Goal: Information Seeking & Learning: Learn about a topic

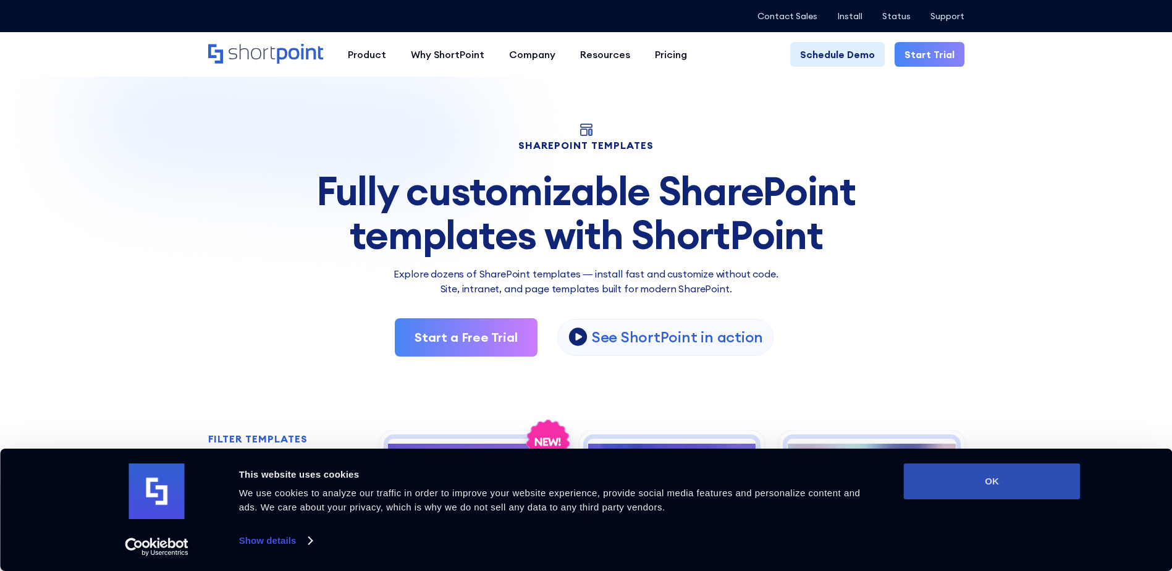
click at [1029, 483] on button "OK" at bounding box center [992, 482] width 177 height 36
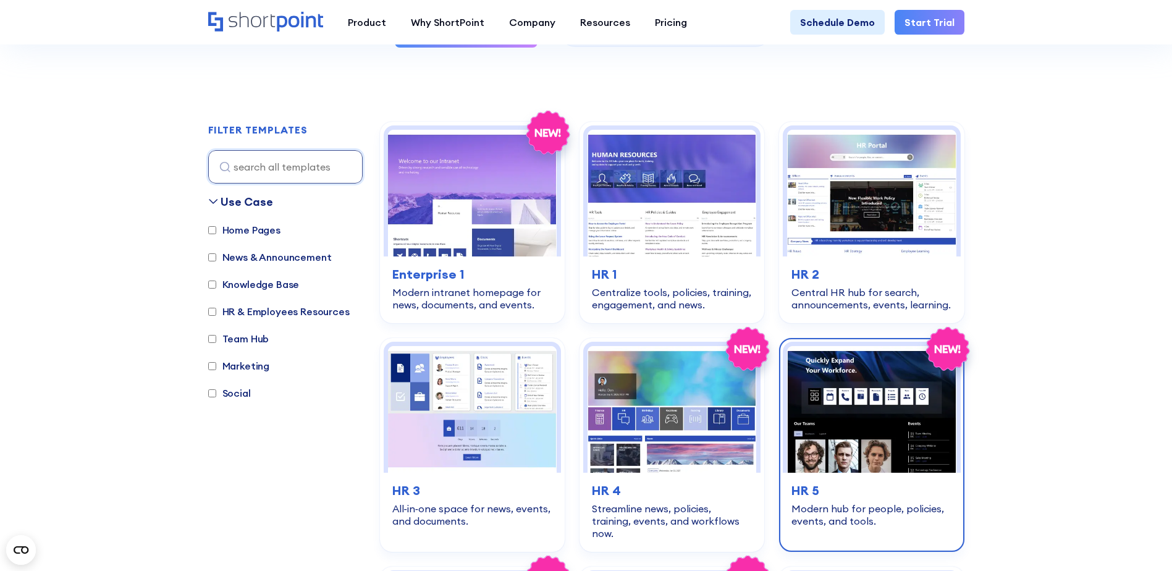
scroll to position [247, 0]
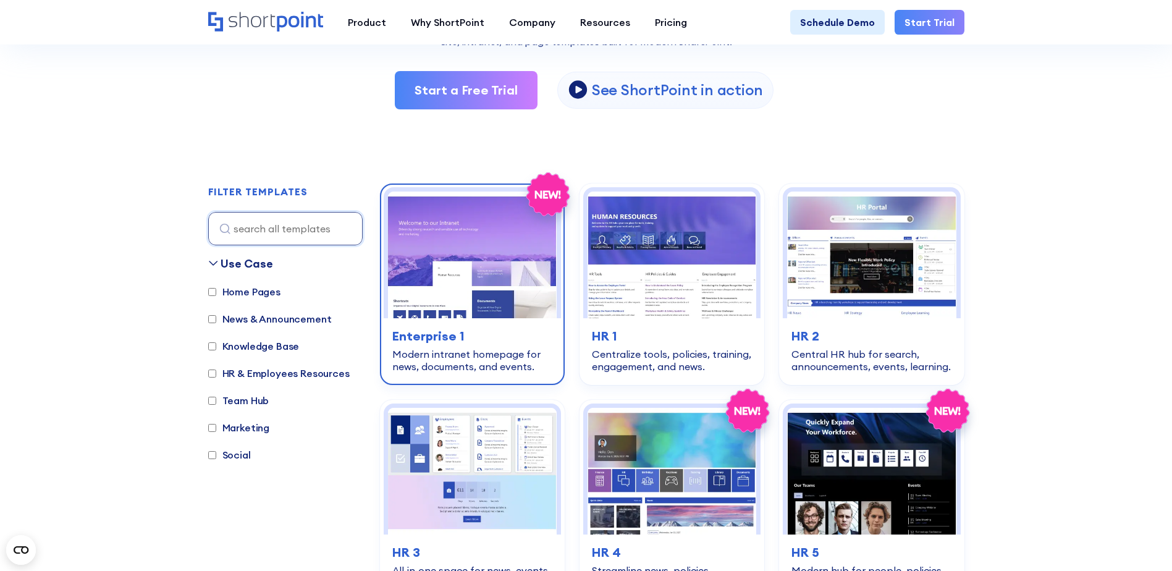
click at [522, 271] on img at bounding box center [472, 255] width 169 height 127
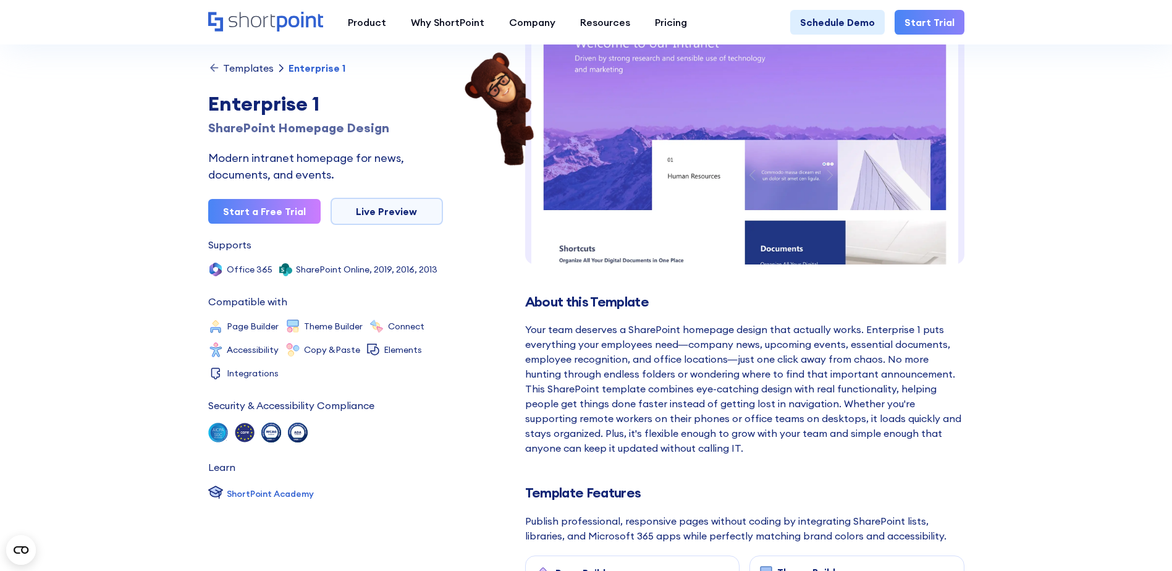
scroll to position [62, 0]
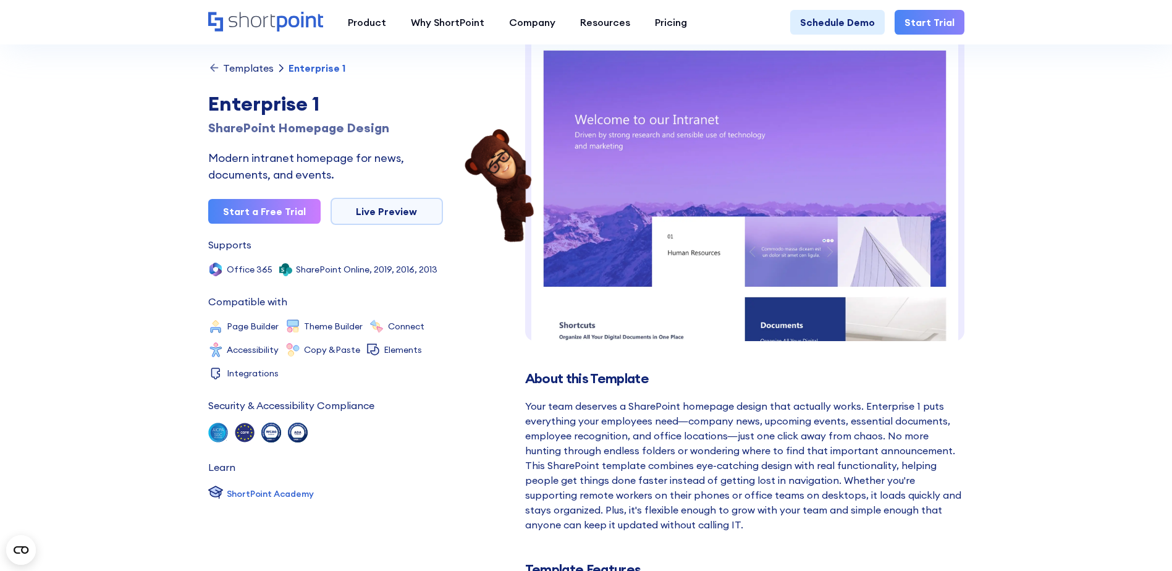
click at [620, 259] on img at bounding box center [744, 475] width 439 height 886
click at [401, 213] on link "Live Preview" at bounding box center [387, 211] width 112 height 27
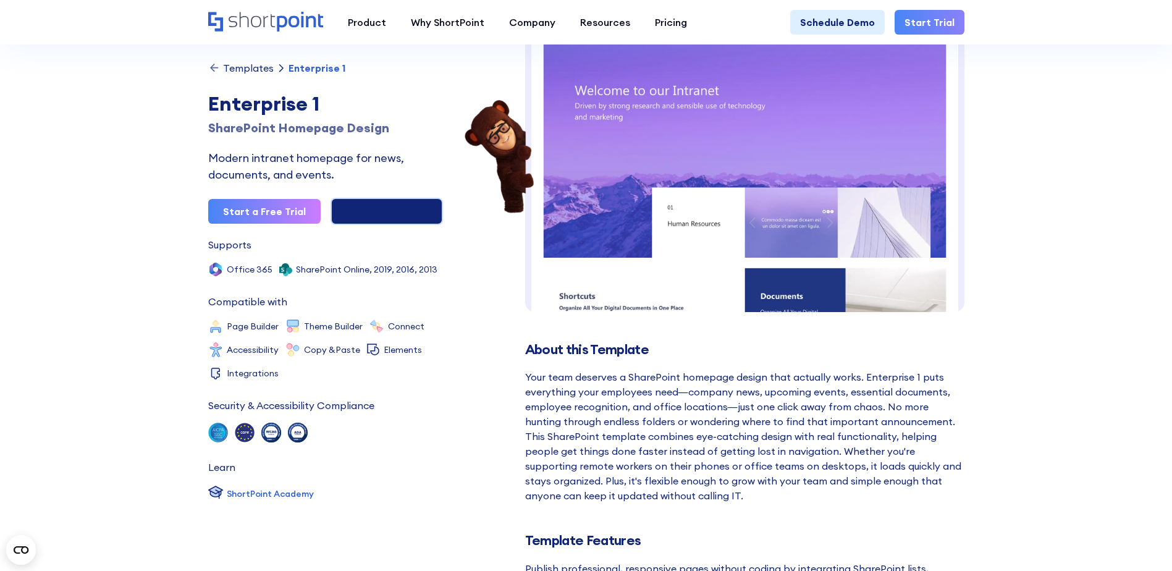
scroll to position [185, 0]
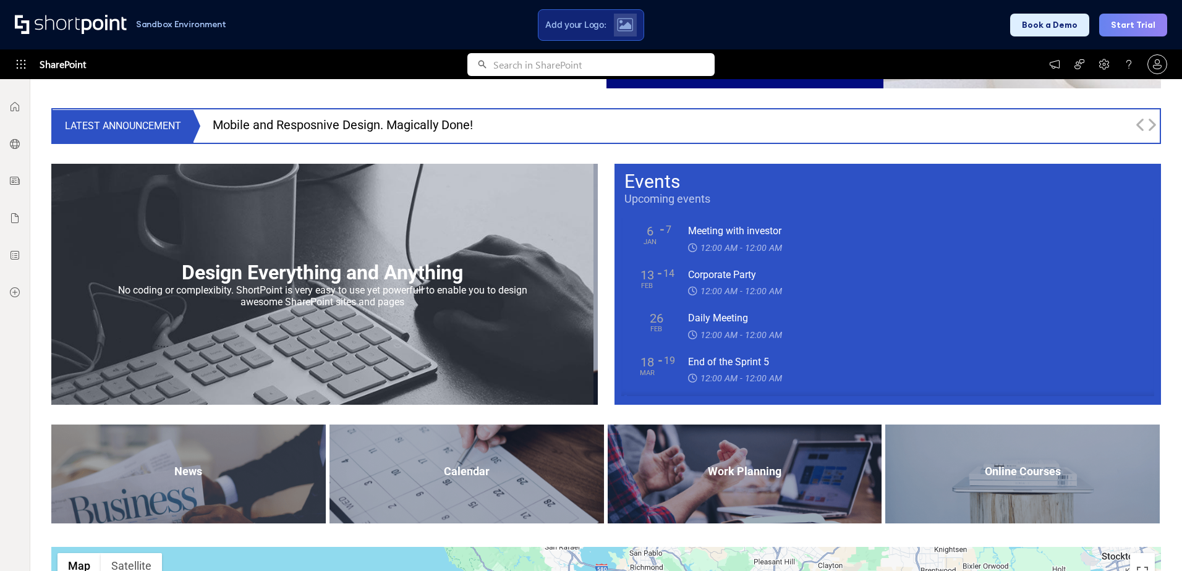
scroll to position [944, 0]
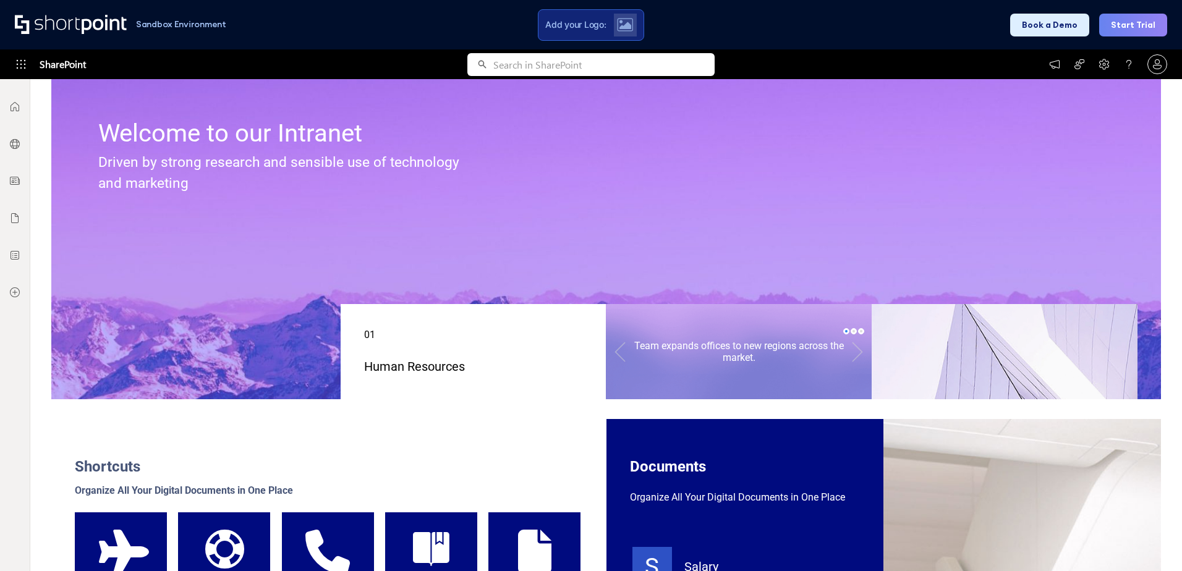
scroll to position [124, 0]
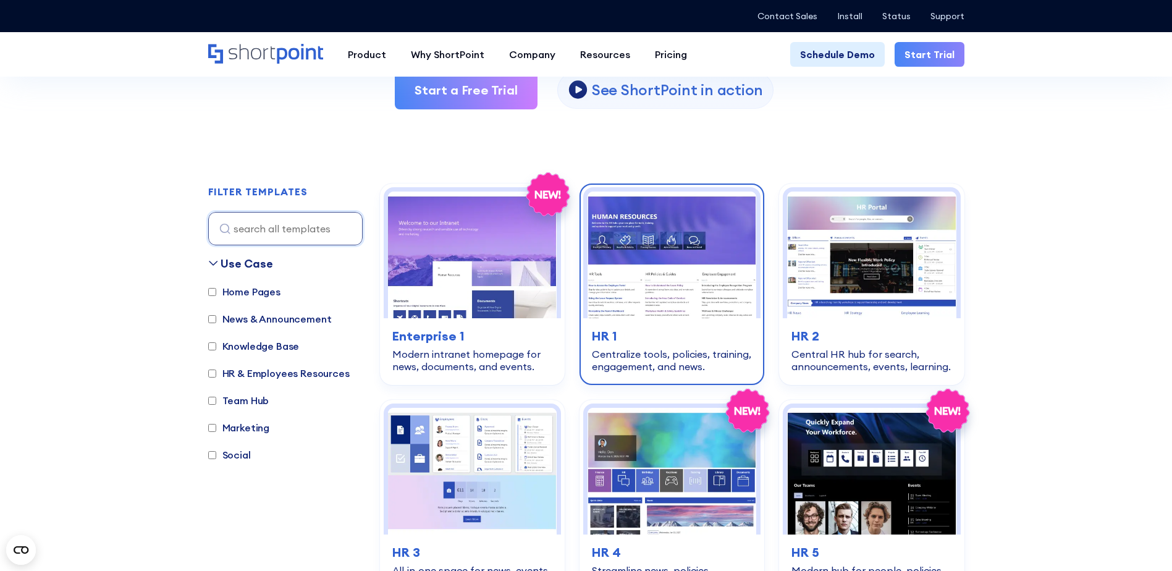
click at [658, 271] on img at bounding box center [672, 255] width 169 height 127
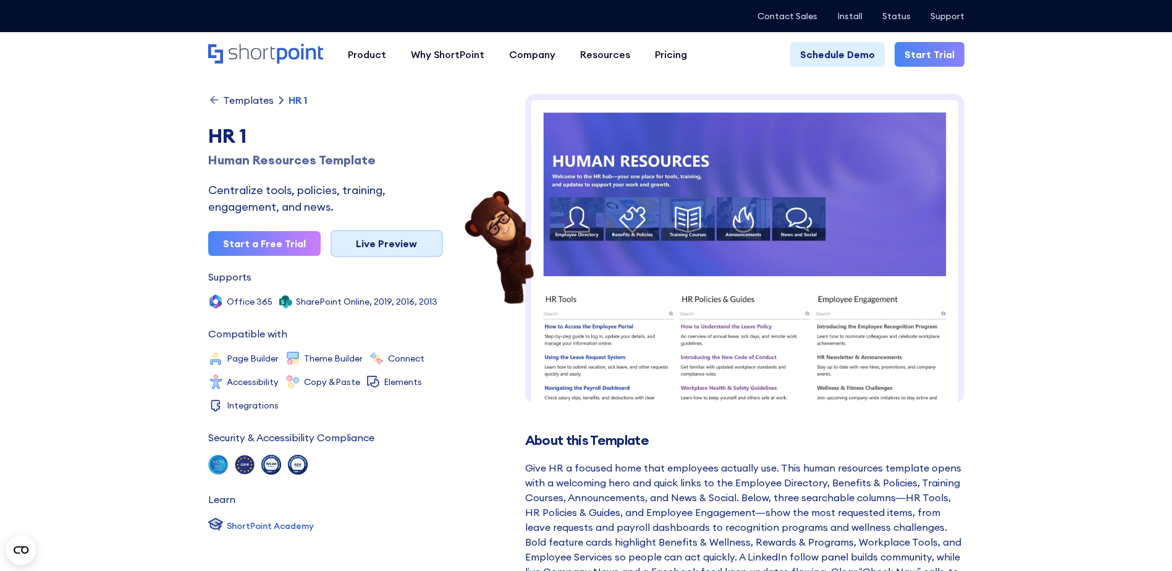
click at [405, 250] on link "Live Preview" at bounding box center [387, 243] width 112 height 27
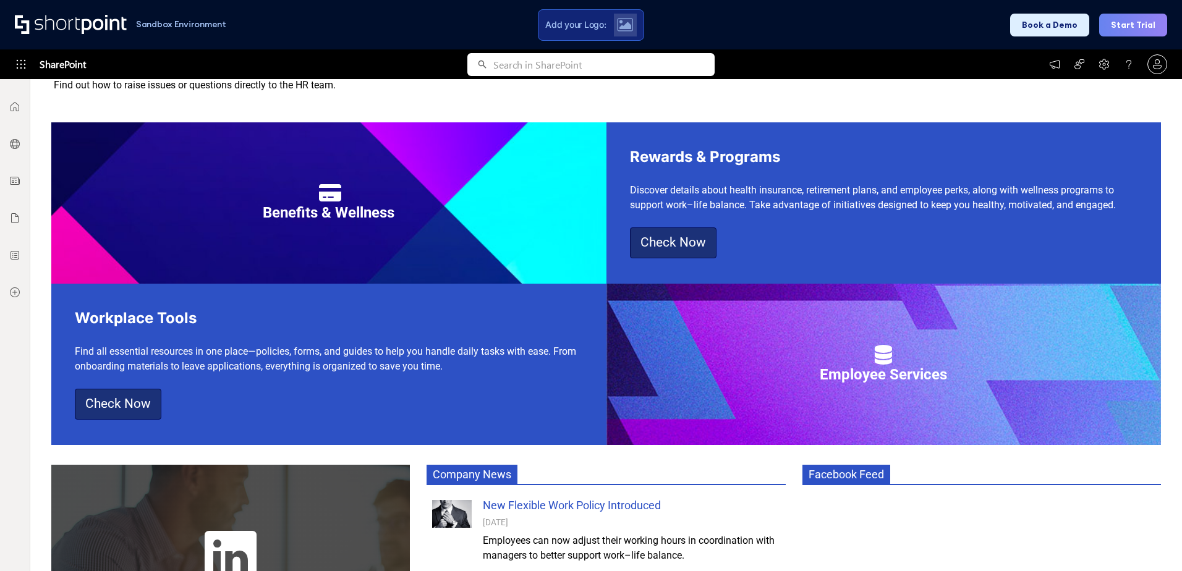
scroll to position [786, 0]
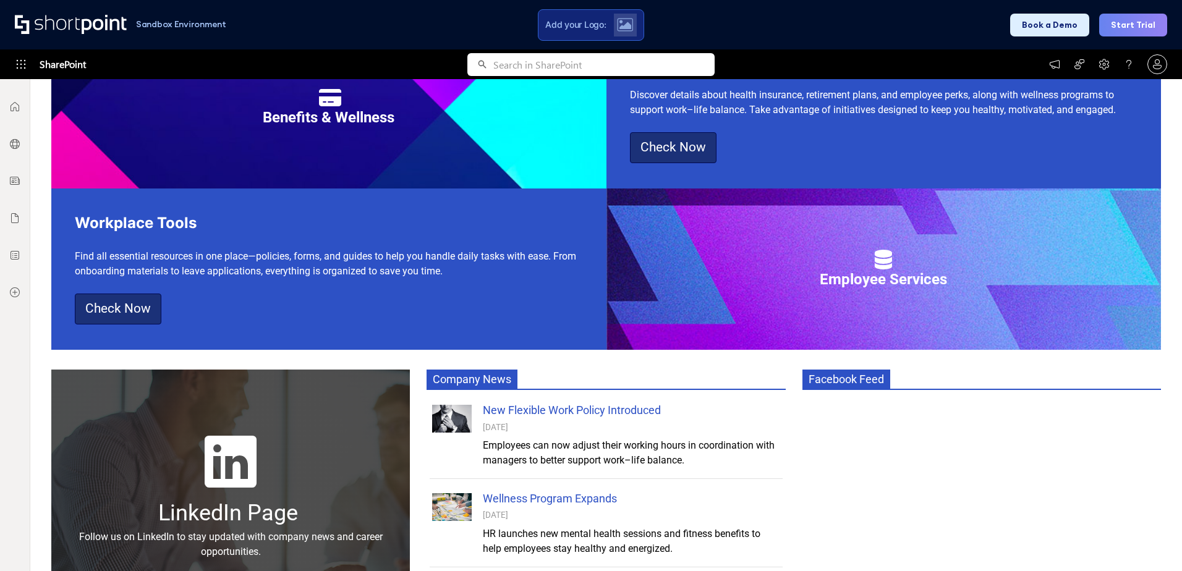
click at [532, 269] on div "Workplace Tools Find all essential resources in one place—policies, forms, and …" at bounding box center [328, 253] width 507 height 82
click at [714, 289] on div "Employee Services" at bounding box center [883, 279] width 555 height 22
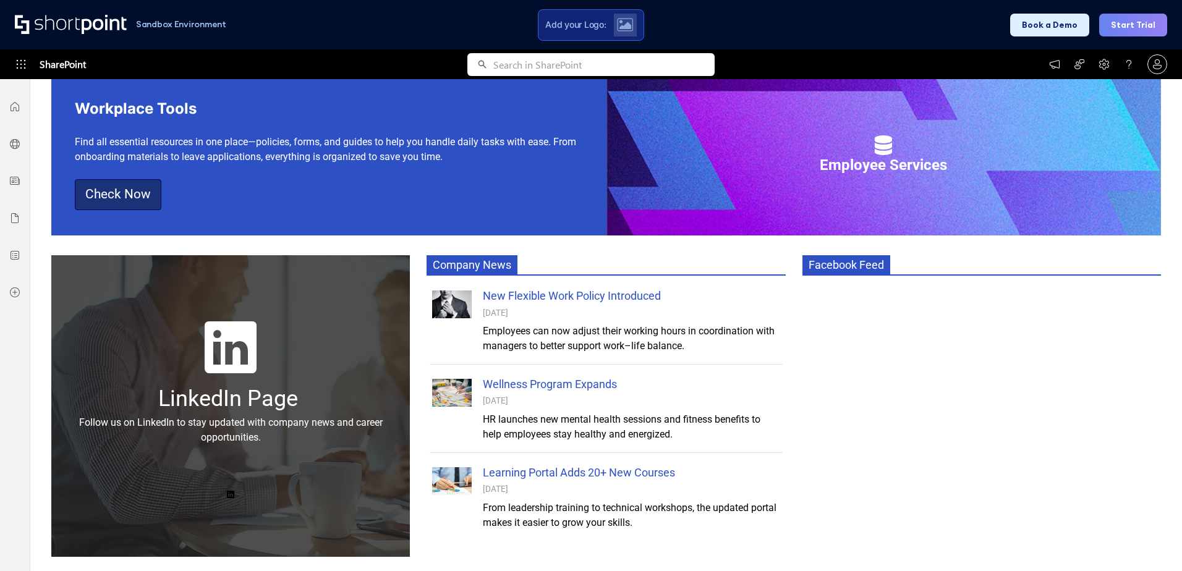
scroll to position [910, 0]
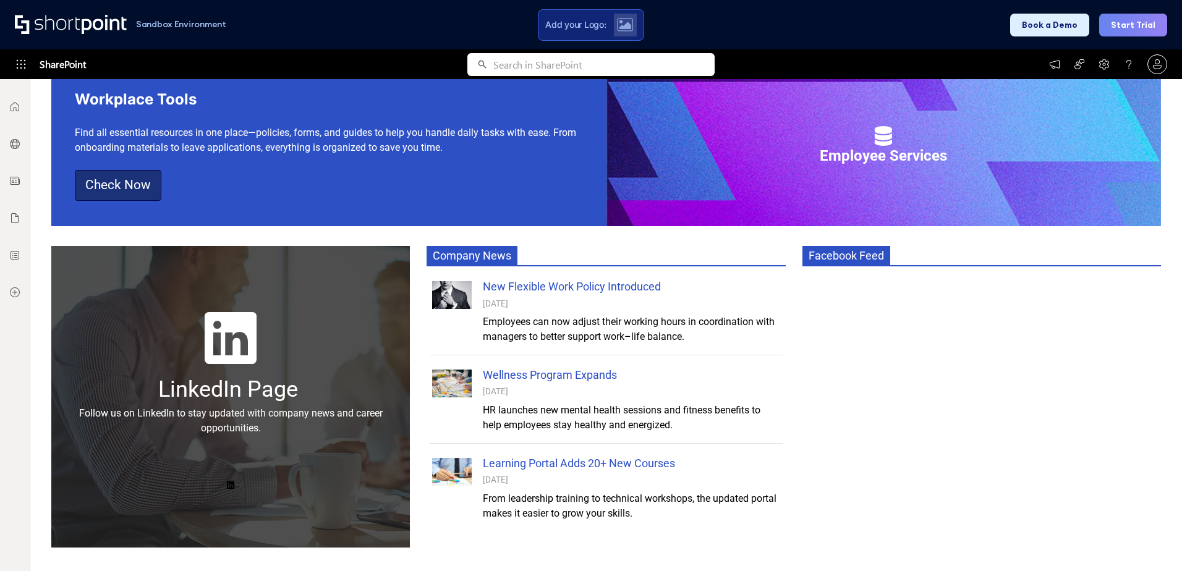
click at [804, 264] on span "Facebook Feed" at bounding box center [846, 255] width 88 height 19
click at [752, 319] on div "Employees can now adjust their working hours in coordination with managers to b…" at bounding box center [631, 330] width 297 height 30
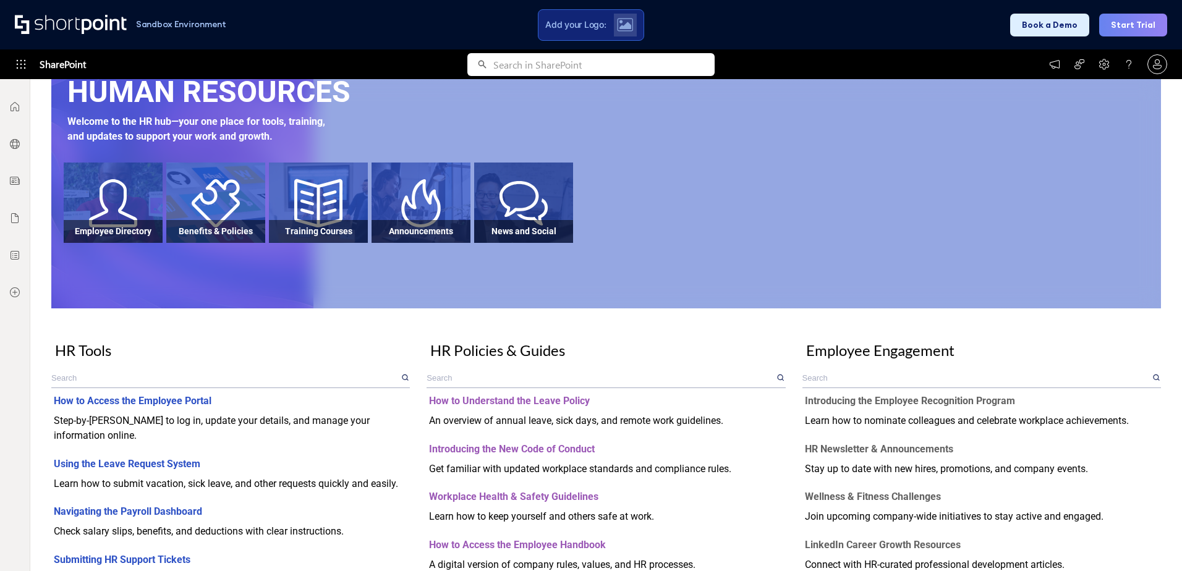
scroll to position [45, 0]
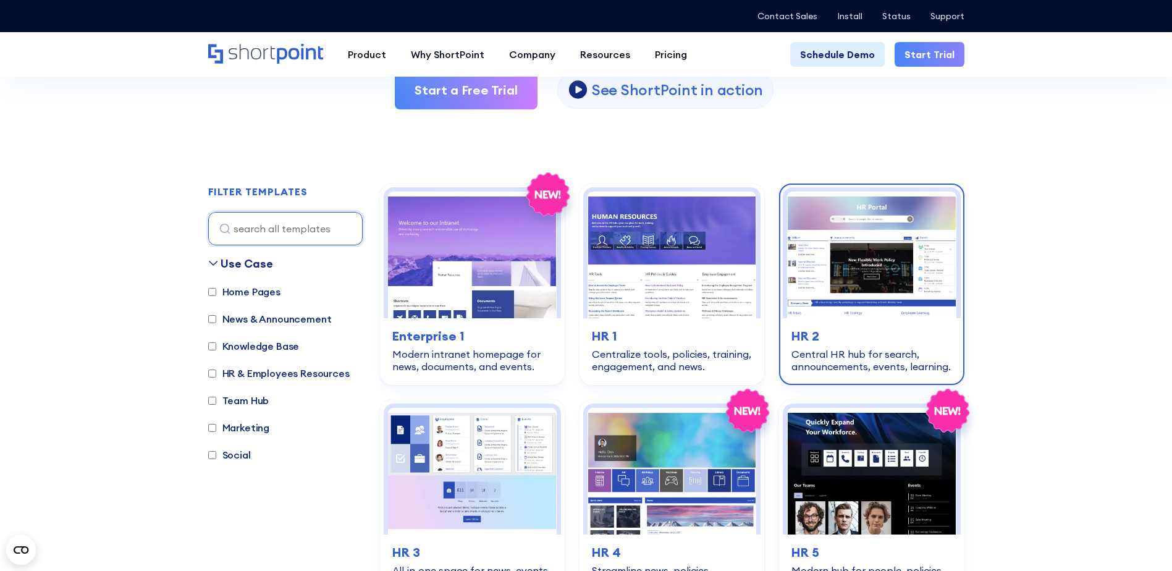
click at [837, 226] on img at bounding box center [871, 255] width 169 height 127
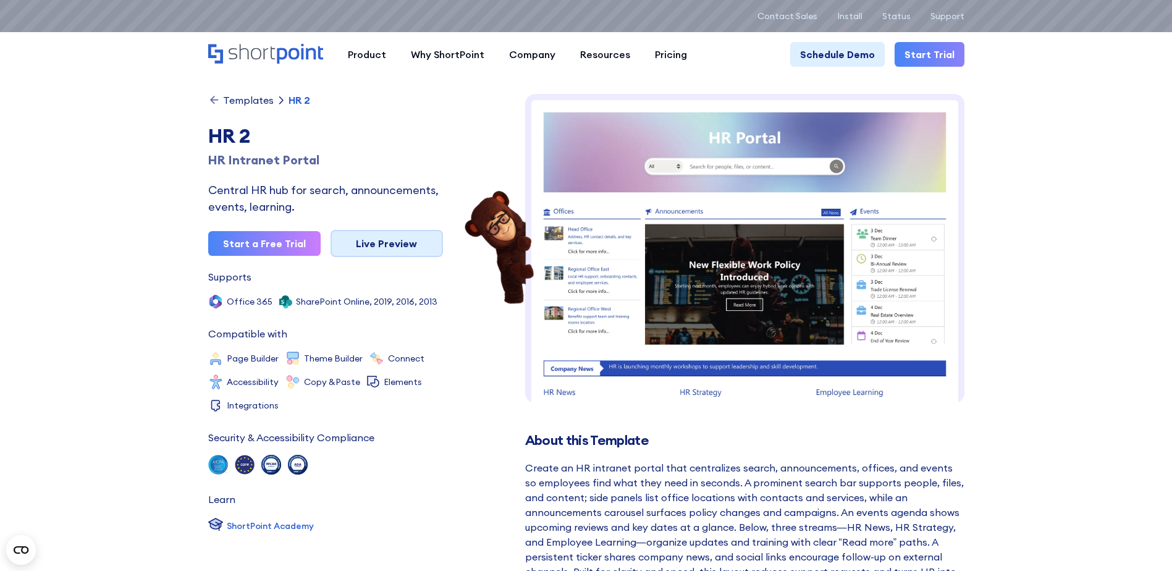
click at [413, 245] on link "Live Preview" at bounding box center [387, 243] width 112 height 27
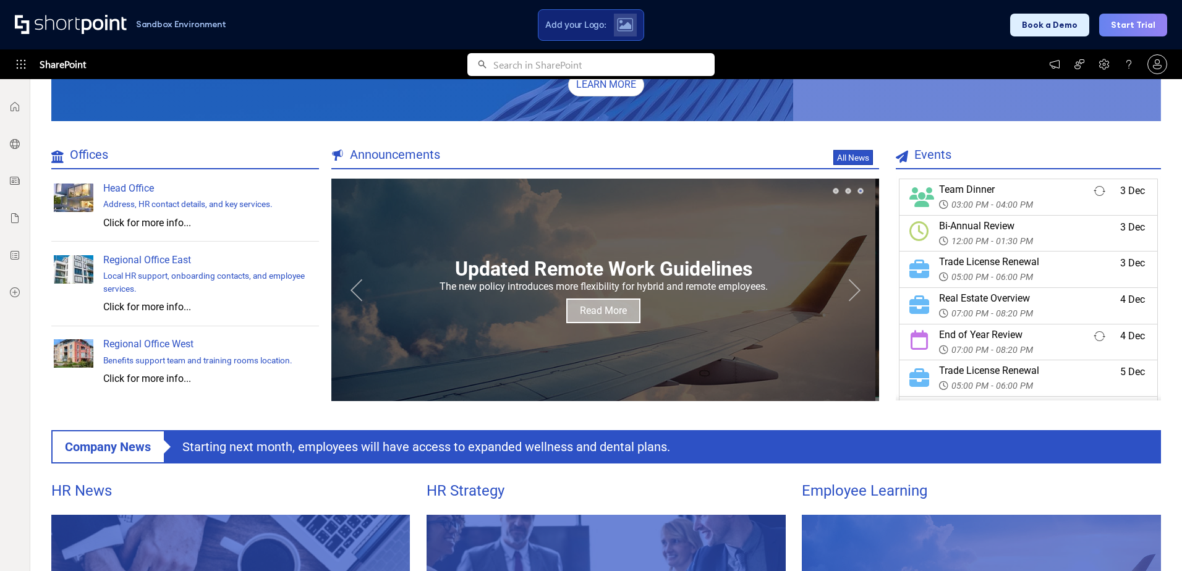
scroll to position [224, 0]
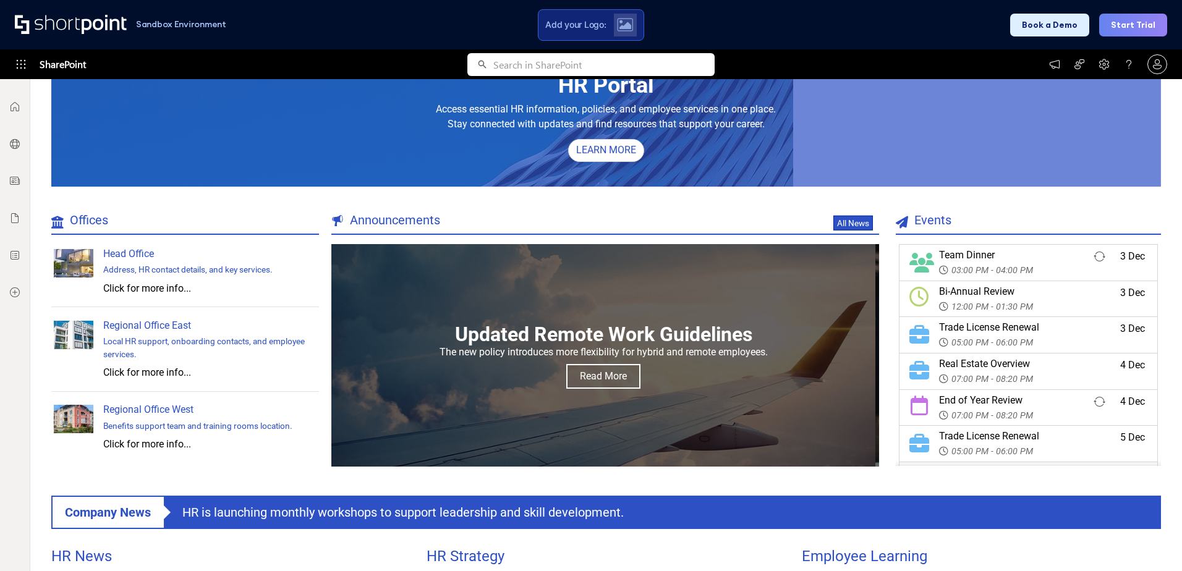
click at [151, 223] on div "Offices" at bounding box center [185, 220] width 268 height 15
click at [97, 224] on span "Offices" at bounding box center [79, 220] width 57 height 15
click at [386, 230] on p "Announcements All News" at bounding box center [605, 224] width 548 height 22
drag, startPoint x: 409, startPoint y: 224, endPoint x: 456, endPoint y: 225, distance: 47.0
click at [428, 224] on span "Announcements" at bounding box center [385, 220] width 109 height 15
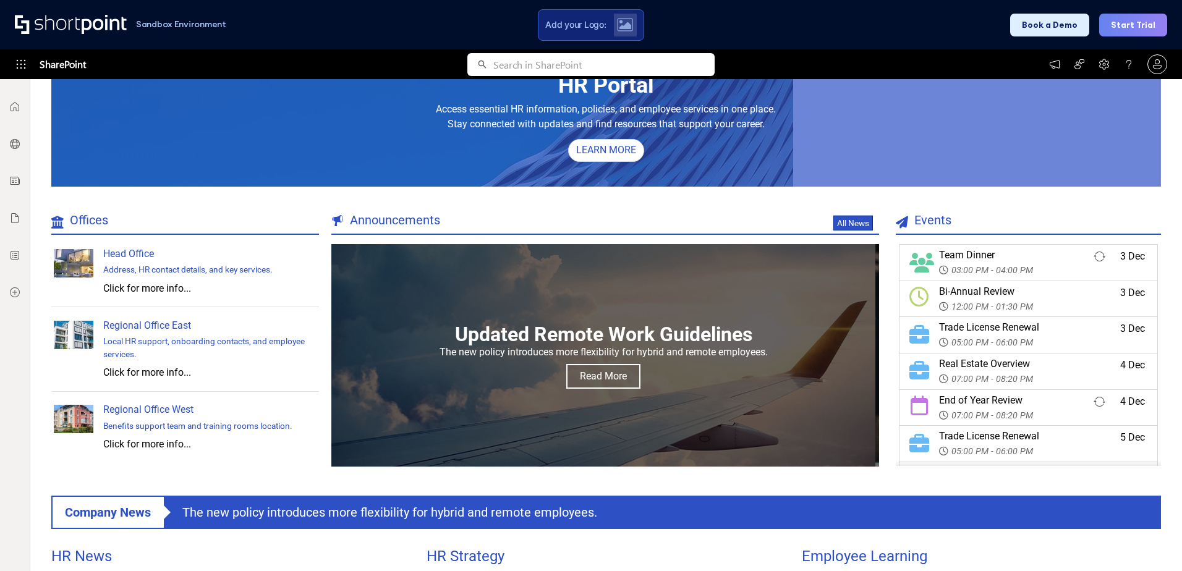
click at [474, 213] on div "Announcements" at bounding box center [605, 220] width 548 height 15
click at [427, 223] on span "Announcements" at bounding box center [385, 220] width 109 height 15
click at [850, 357] on button "Next" at bounding box center [854, 355] width 25 height 25
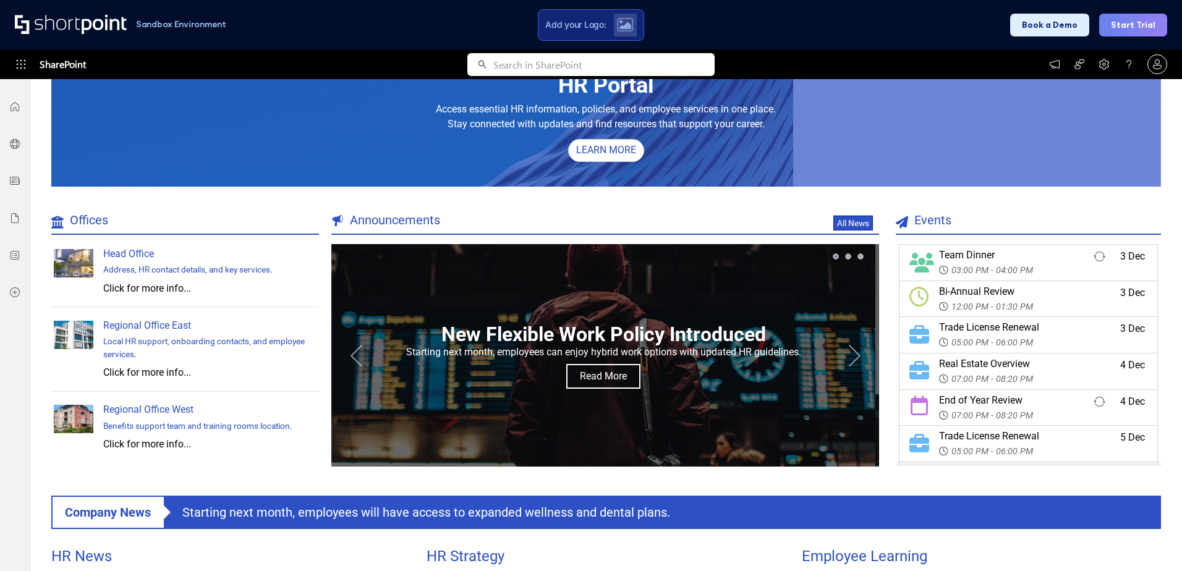
click at [850, 356] on button "Next" at bounding box center [854, 355] width 25 height 25
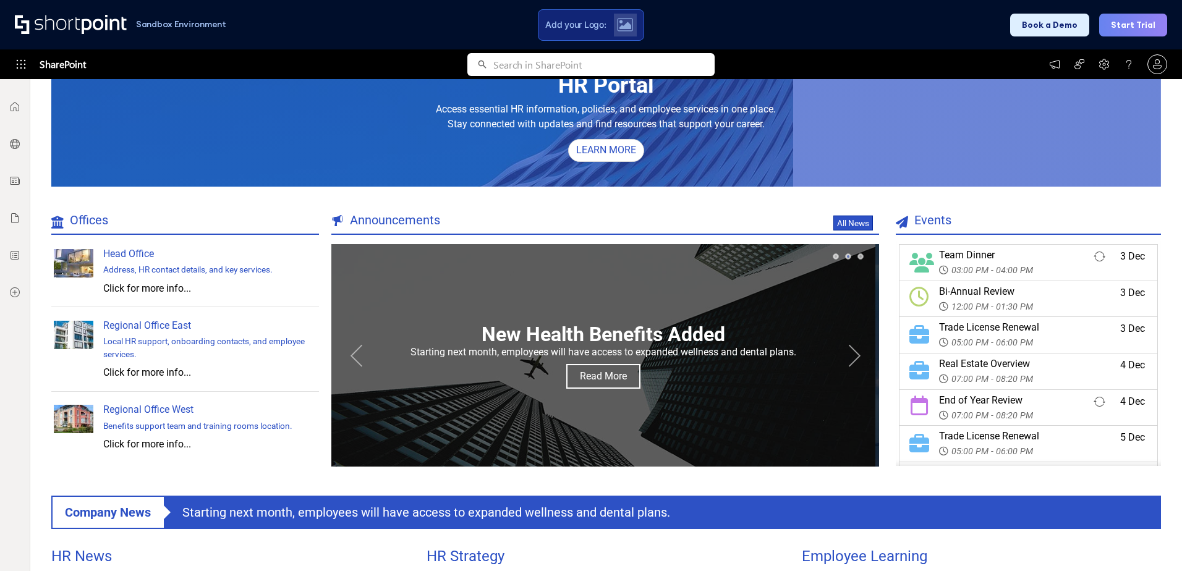
click at [849, 356] on button "Next" at bounding box center [854, 355] width 25 height 25
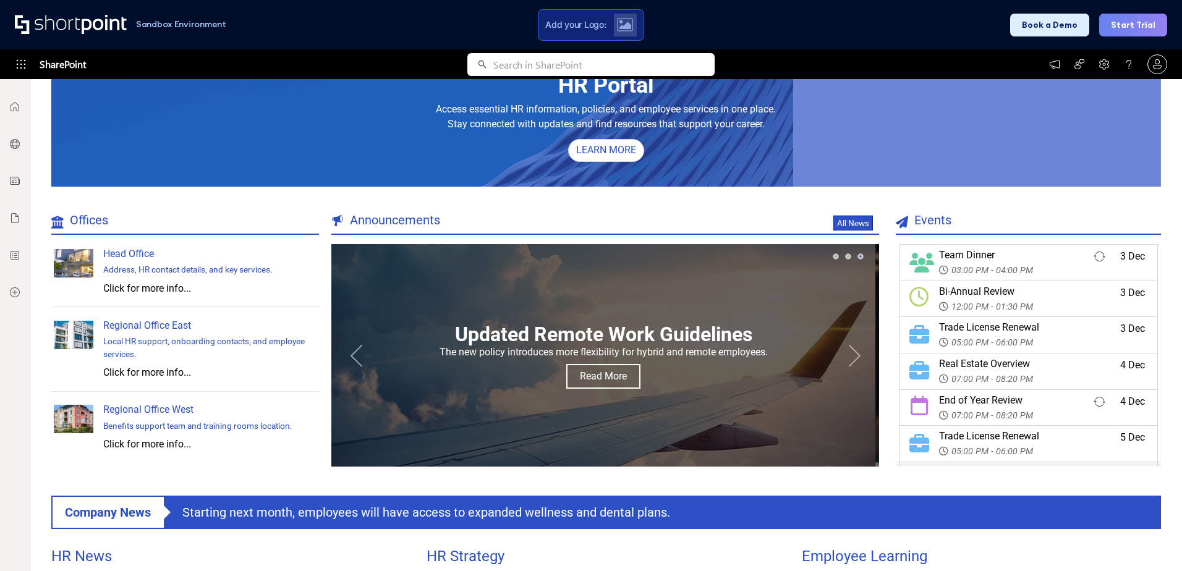
click at [849, 356] on button "Next" at bounding box center [854, 355] width 25 height 25
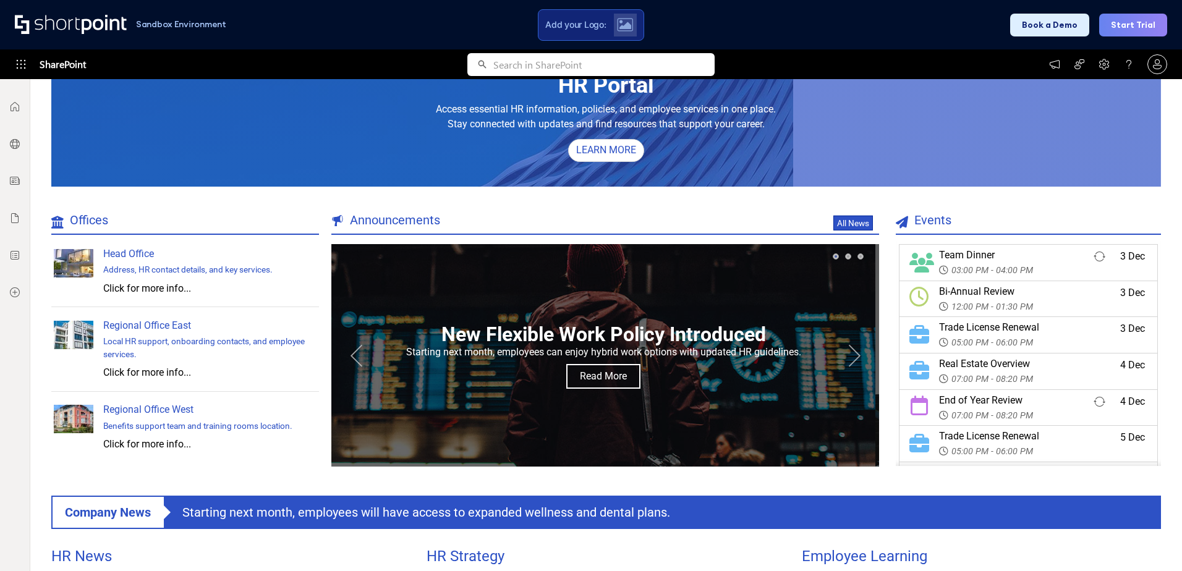
click at [849, 356] on button "Next" at bounding box center [854, 355] width 25 height 25
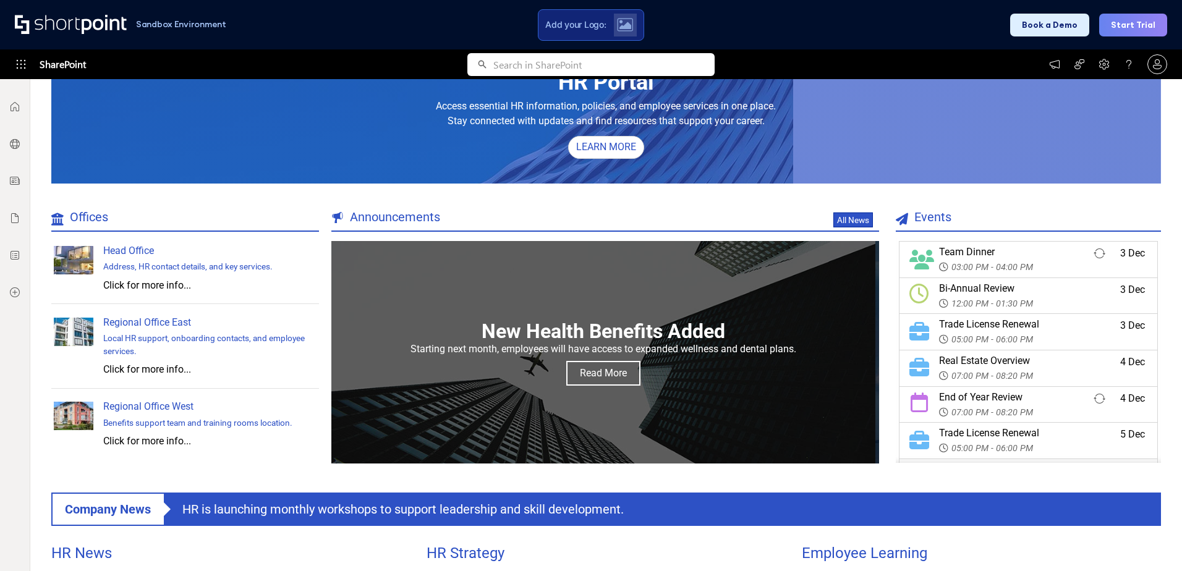
scroll to position [163, 0]
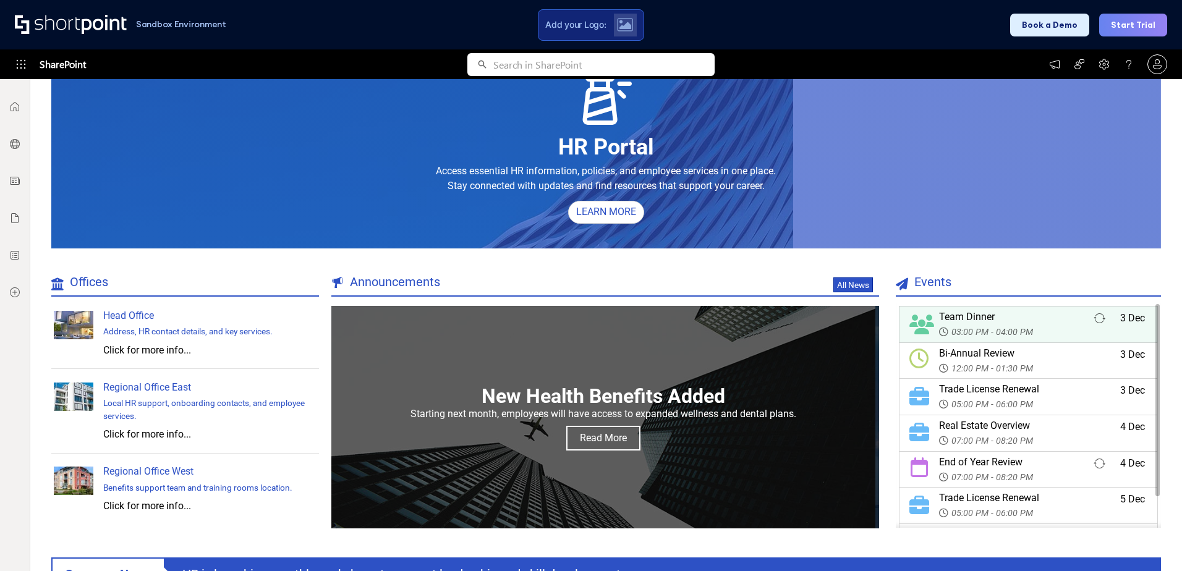
click at [958, 329] on span "03:00 PM - 04:00 PM" at bounding box center [989, 331] width 101 height 15
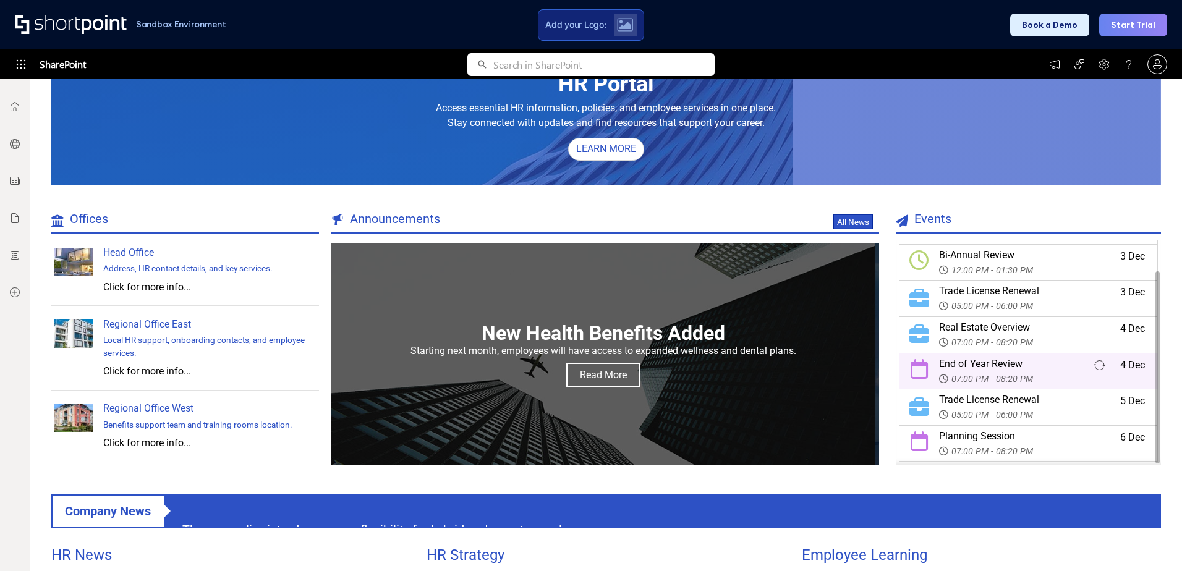
scroll to position [224, 0]
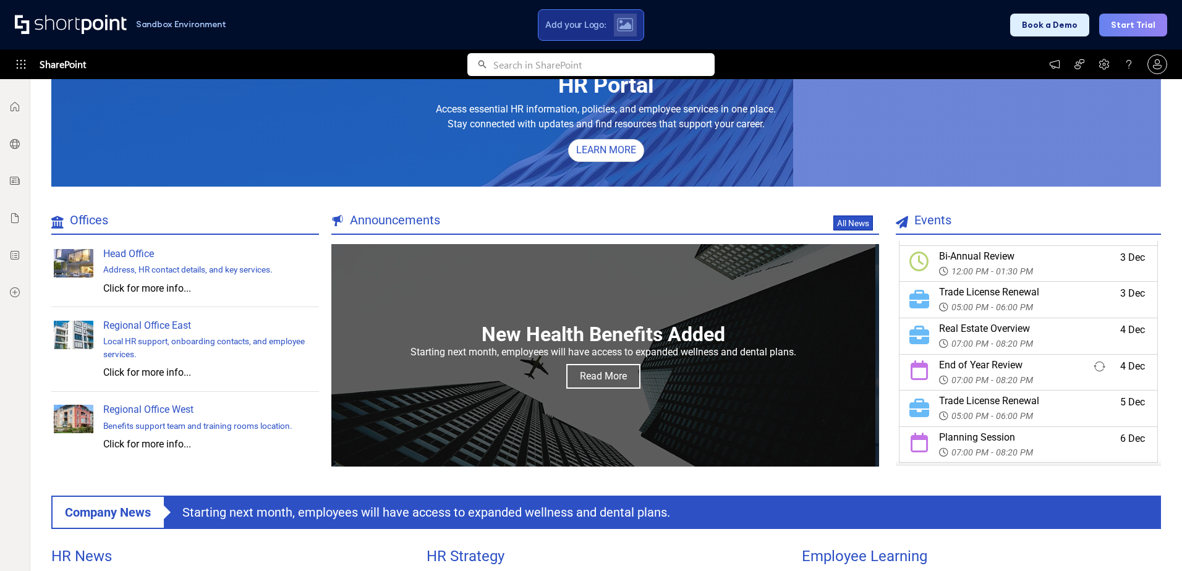
click at [599, 30] on span "Add your Logo:" at bounding box center [575, 24] width 61 height 11
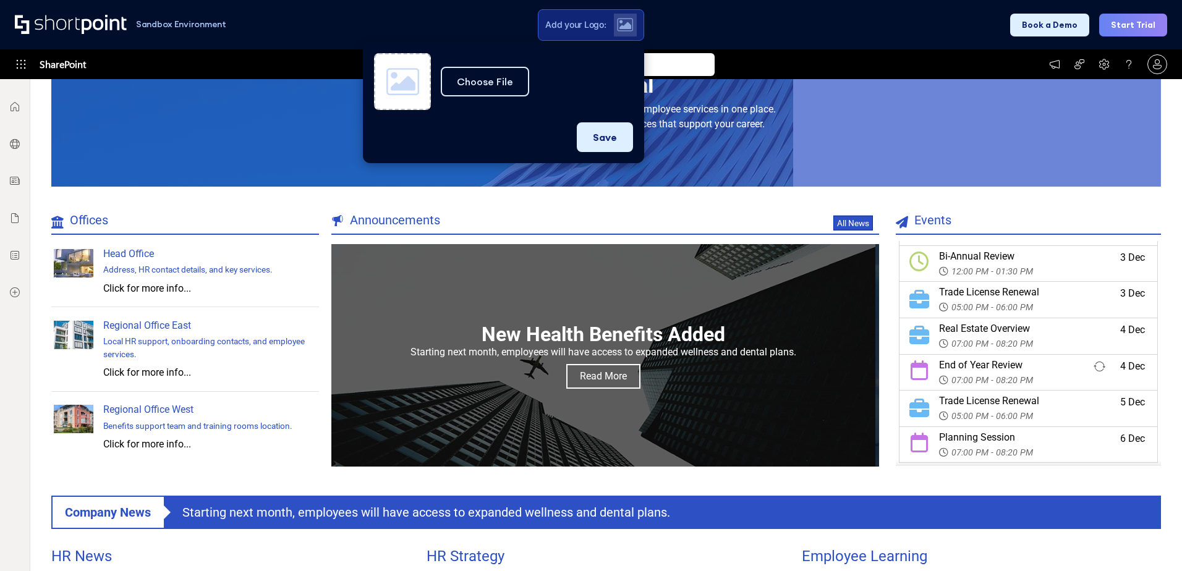
click at [569, 70] on div "Choose File Use colors for the page from the logo" at bounding box center [537, 82] width 192 height 30
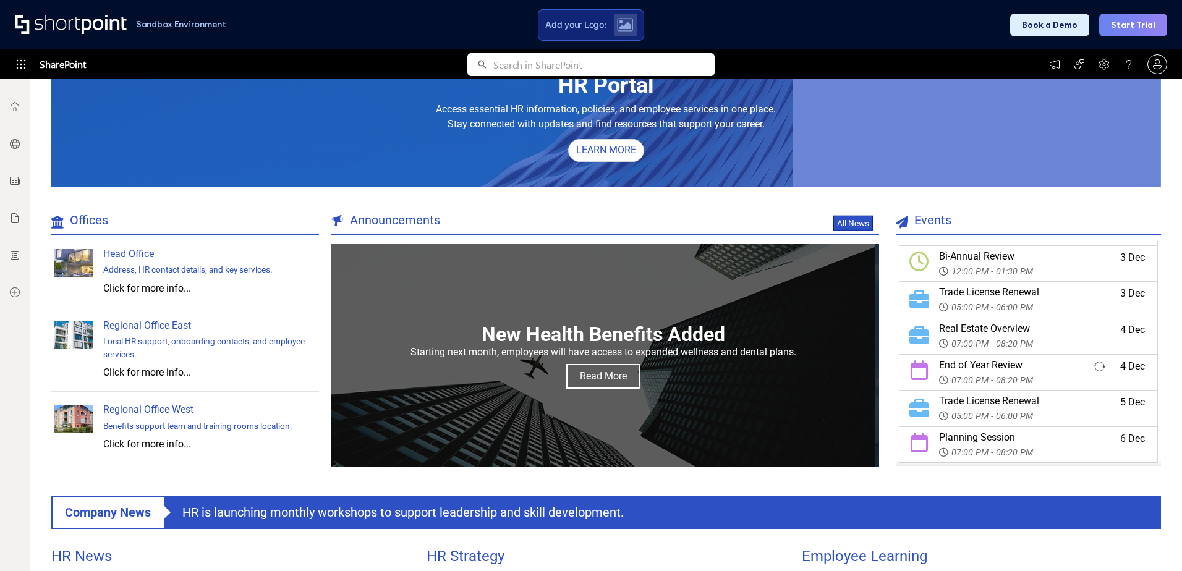
click at [781, 40] on div "Sandbox Environment Add your Logo: Book a Demo Start Trial" at bounding box center [591, 24] width 1182 height 49
click at [902, 20] on div "Sandbox Environment Add your Logo: Book a Demo Start Trial" at bounding box center [591, 24] width 1182 height 49
click at [1049, 27] on button "Book a Demo" at bounding box center [1049, 25] width 79 height 23
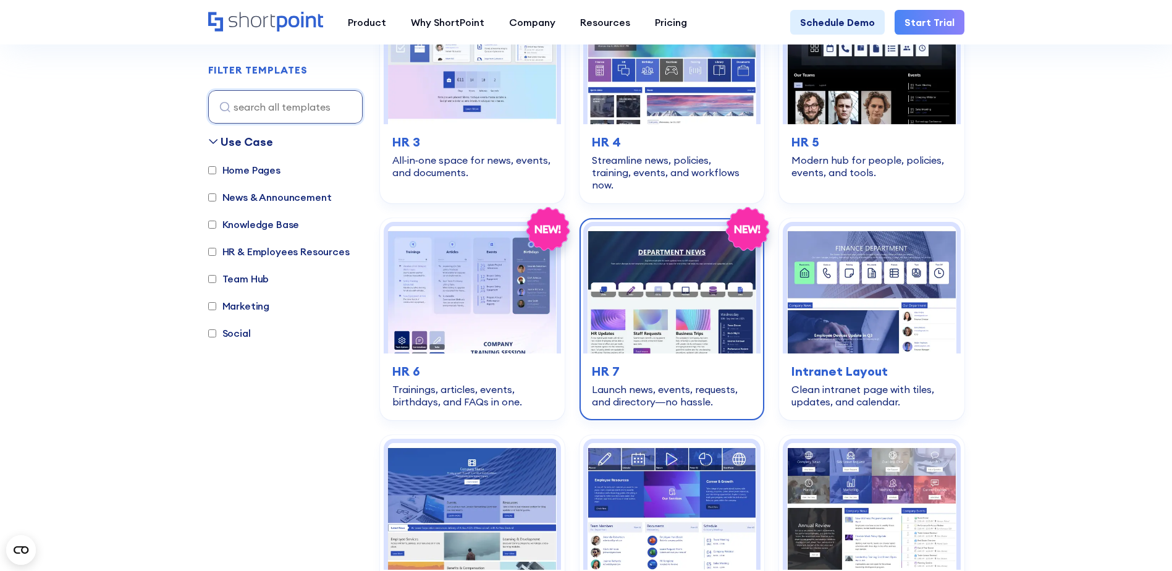
scroll to position [680, 0]
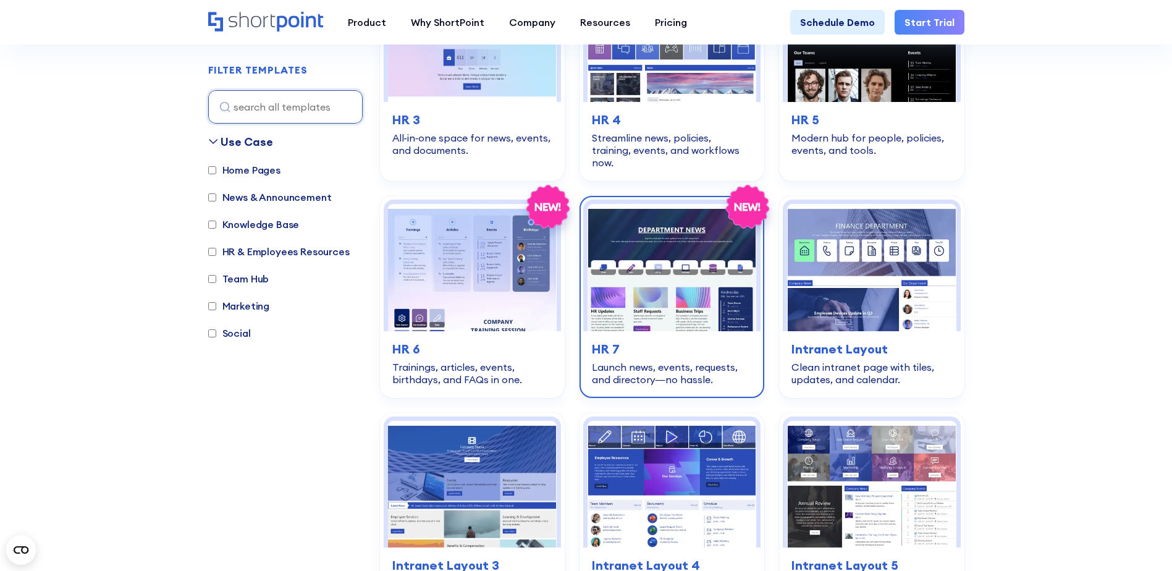
click at [668, 297] on img at bounding box center [672, 267] width 169 height 127
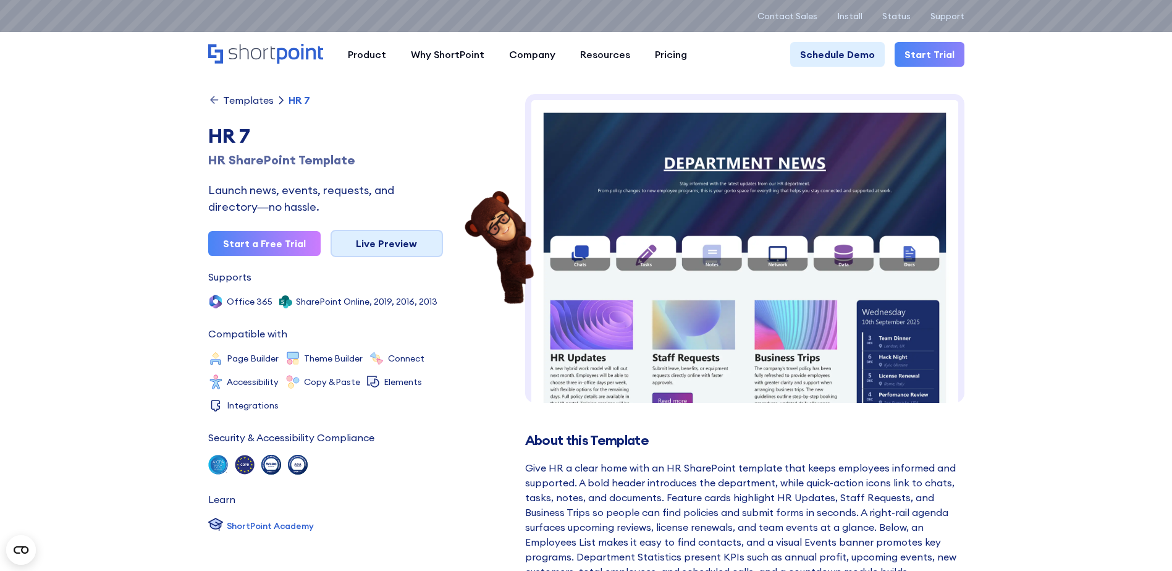
click at [399, 241] on link "Live Preview" at bounding box center [387, 243] width 112 height 27
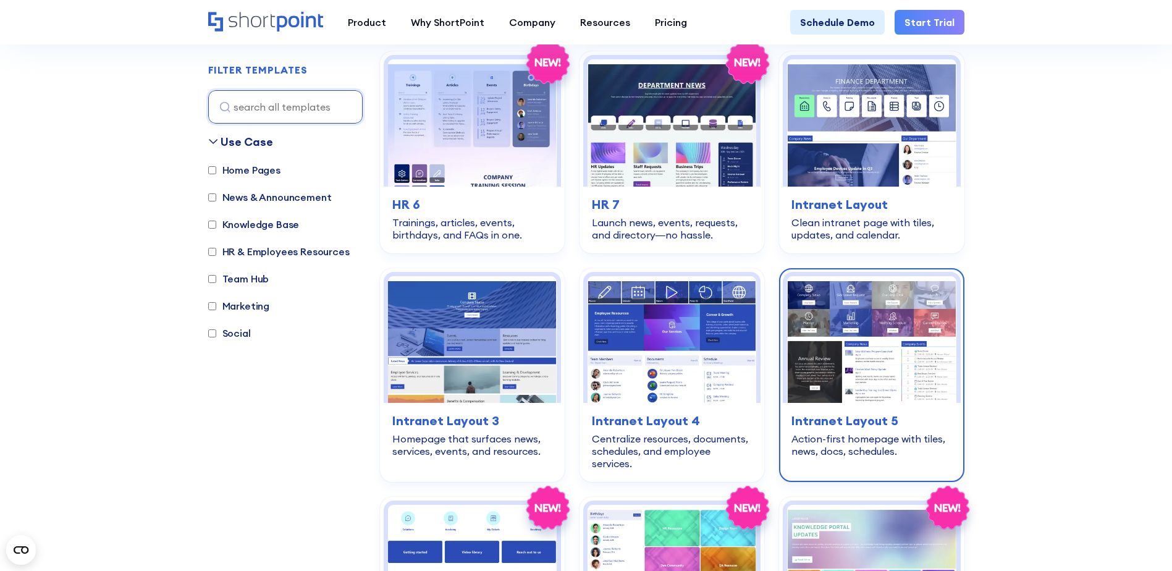
scroll to position [803, 0]
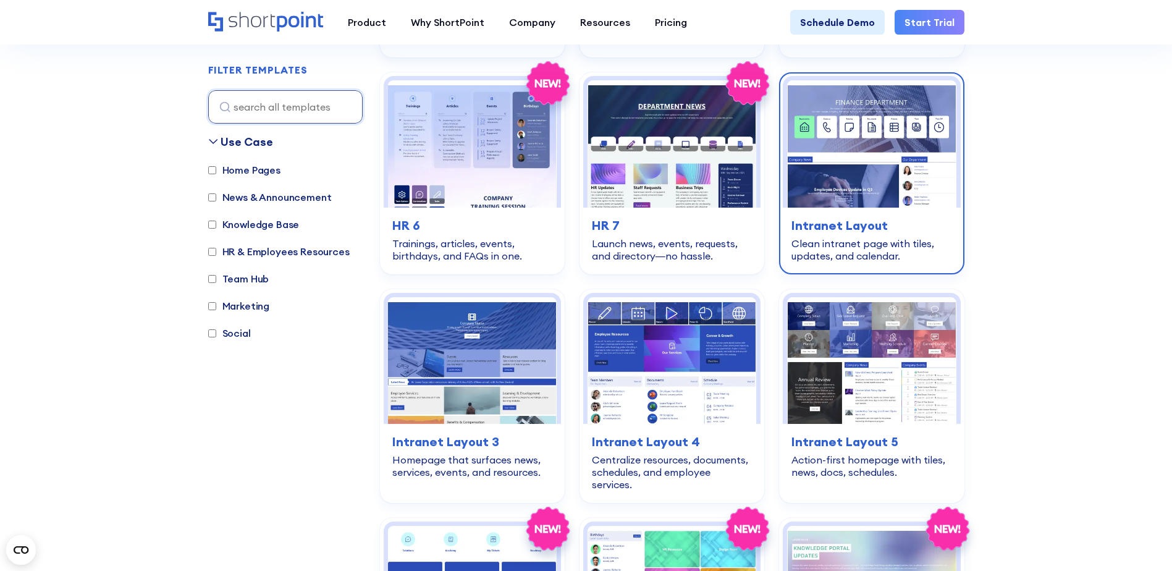
click at [857, 116] on img at bounding box center [871, 143] width 169 height 127
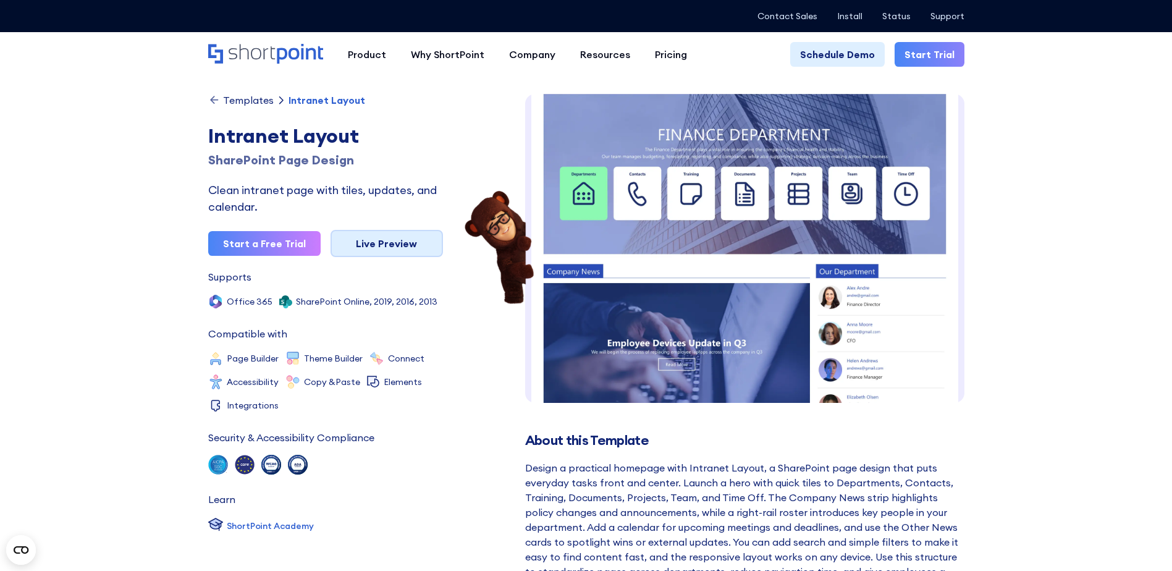
scroll to position [1, 0]
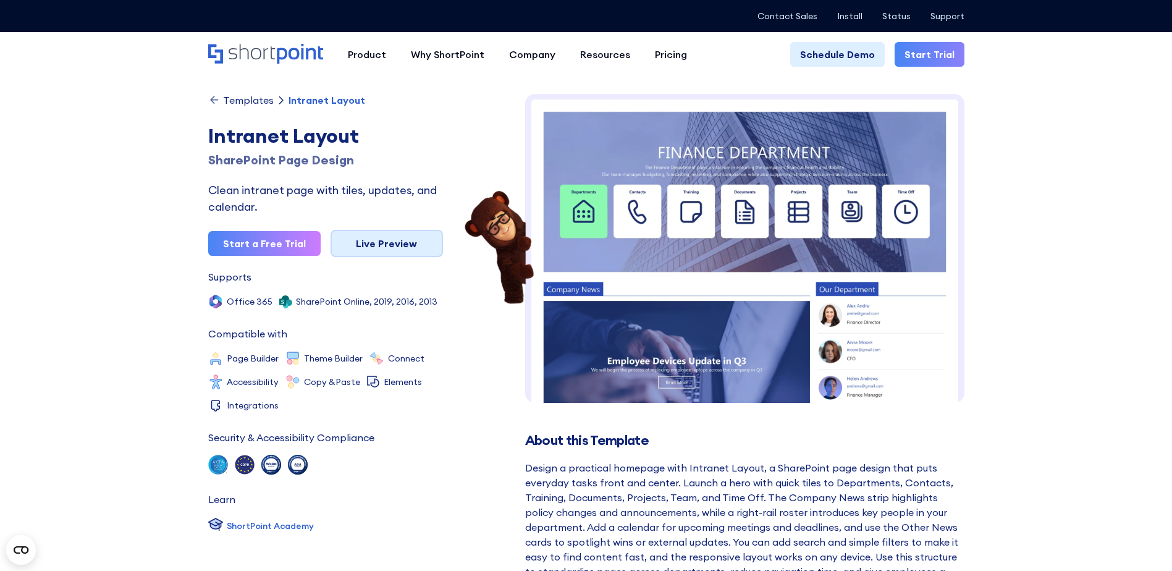
click at [394, 244] on link "Live Preview" at bounding box center [387, 243] width 112 height 27
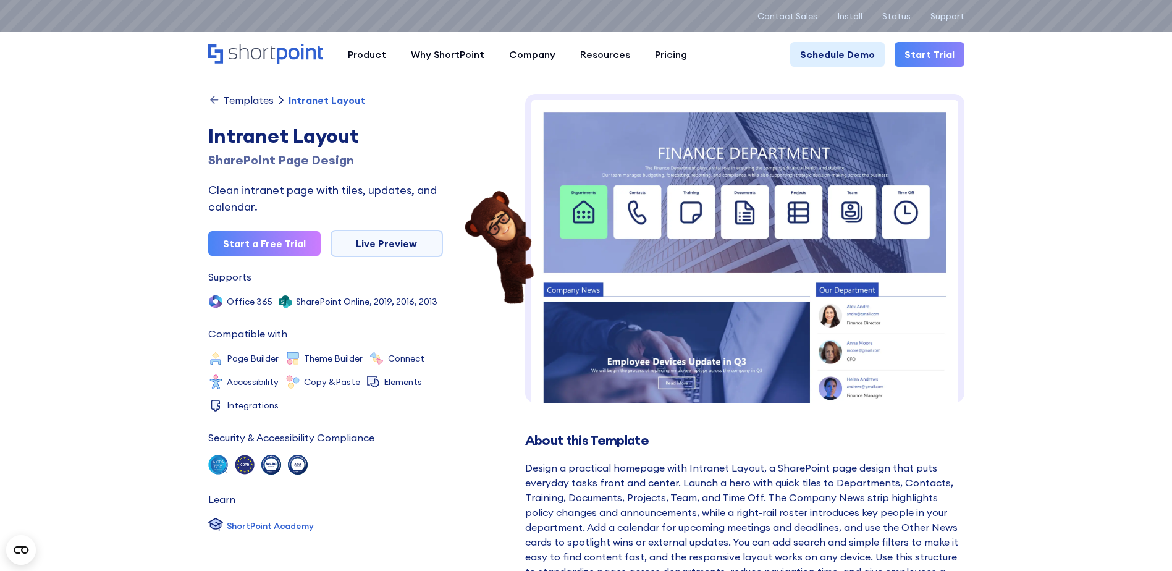
drag, startPoint x: 111, startPoint y: 0, endPoint x: 88, endPoint y: 83, distance: 85.9
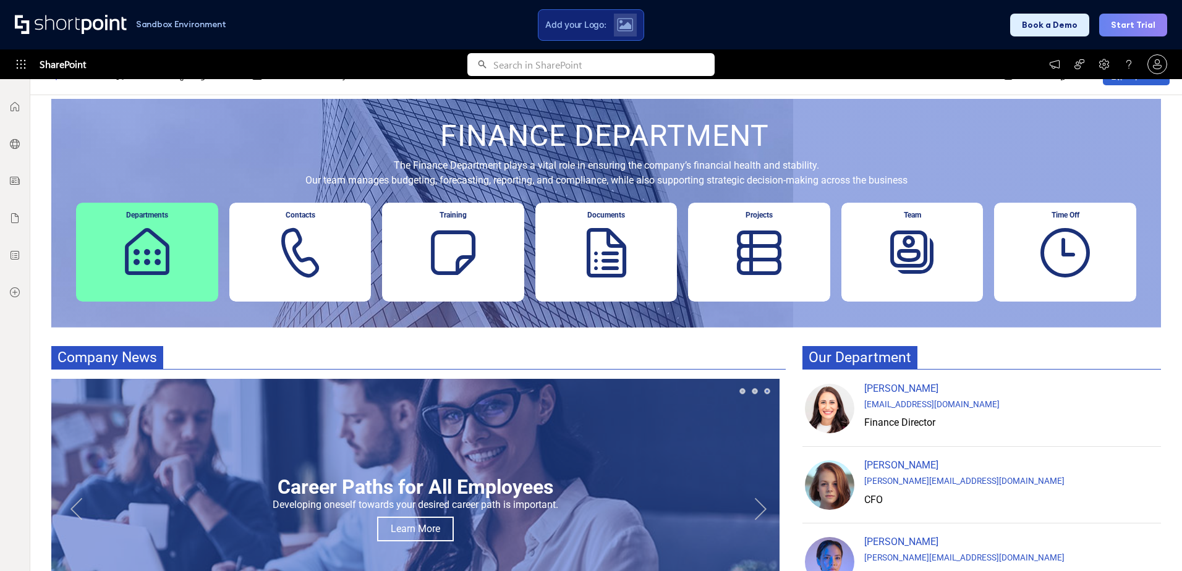
scroll to position [124, 0]
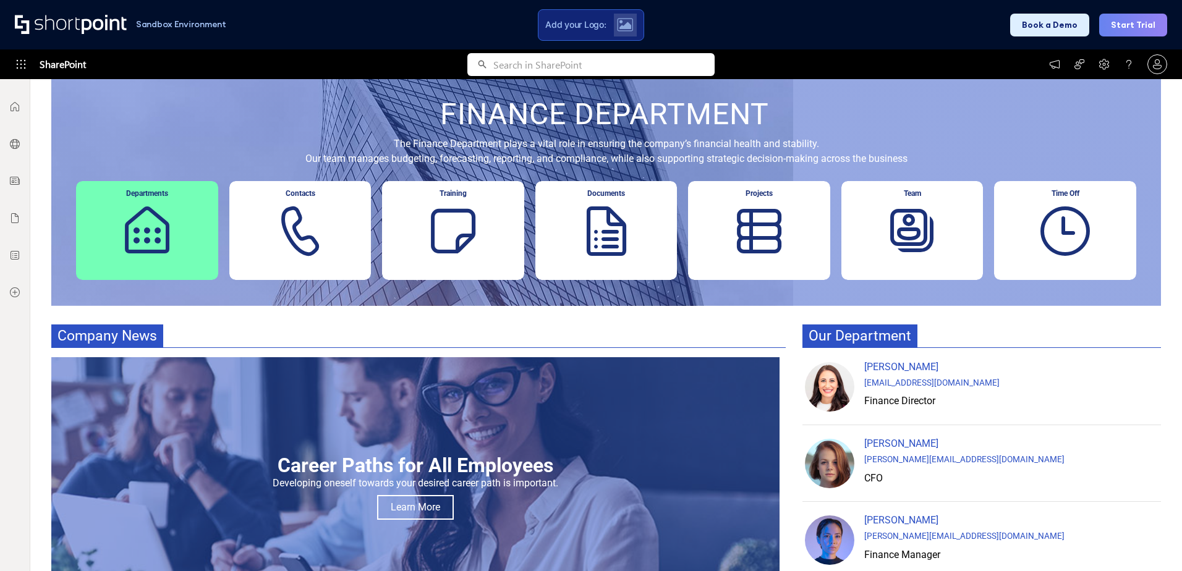
drag, startPoint x: 209, startPoint y: 255, endPoint x: 266, endPoint y: 255, distance: 57.5
click at [211, 255] on div "Departments" at bounding box center [147, 230] width 142 height 99
drag, startPoint x: 283, startPoint y: 253, endPoint x: 326, endPoint y: 253, distance: 43.3
click at [284, 253] on div "Contacts" at bounding box center [300, 230] width 142 height 99
drag, startPoint x: 420, startPoint y: 249, endPoint x: 448, endPoint y: 266, distance: 33.0
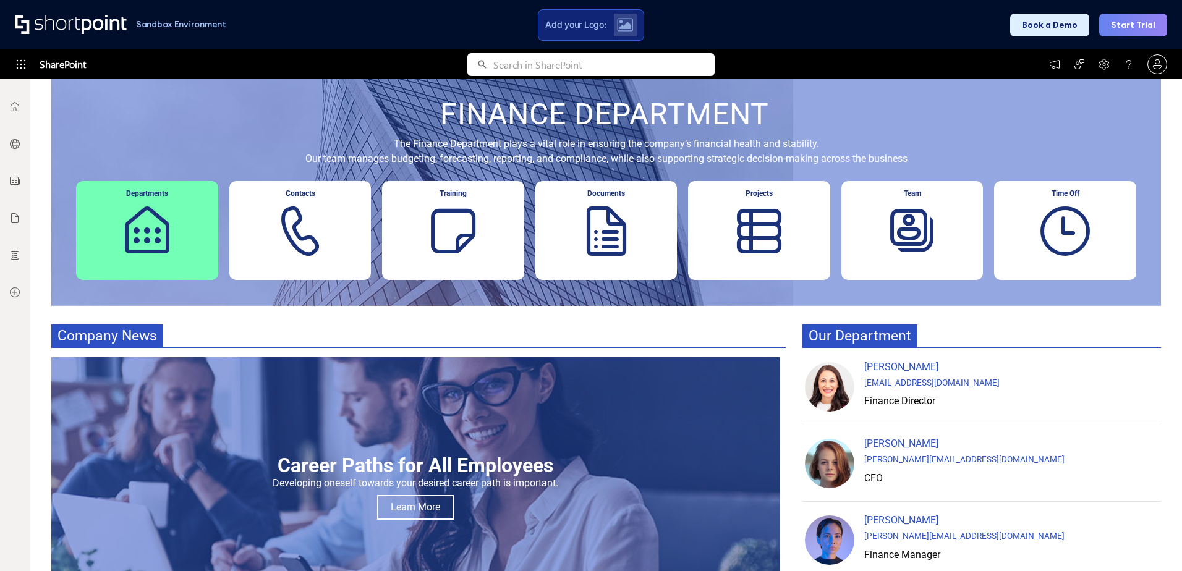
click at [421, 250] on div "Training" at bounding box center [453, 230] width 142 height 99
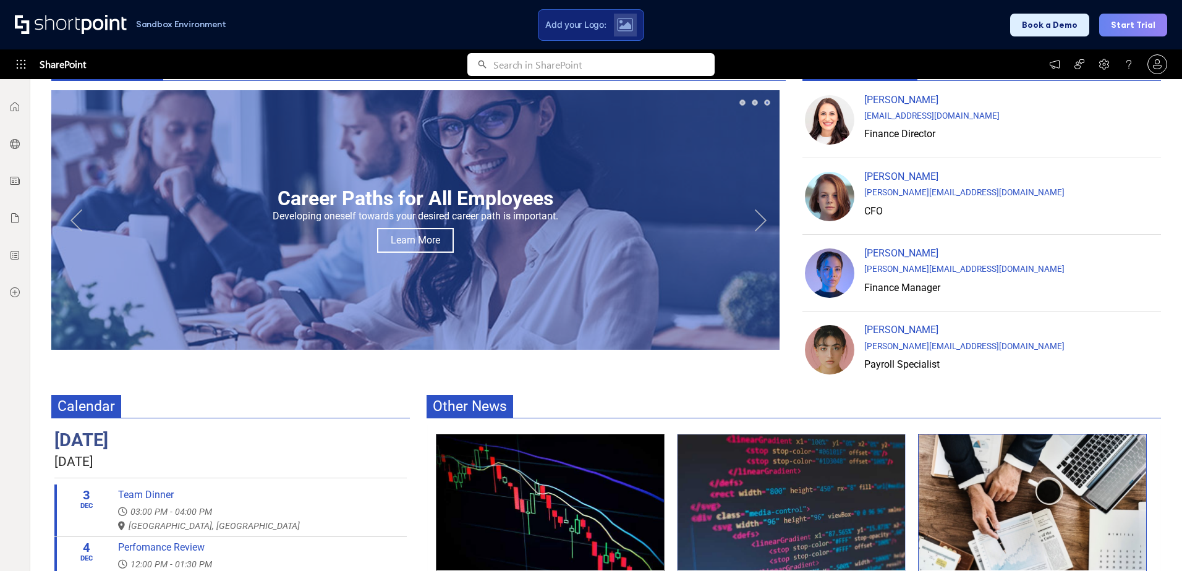
scroll to position [361, 0]
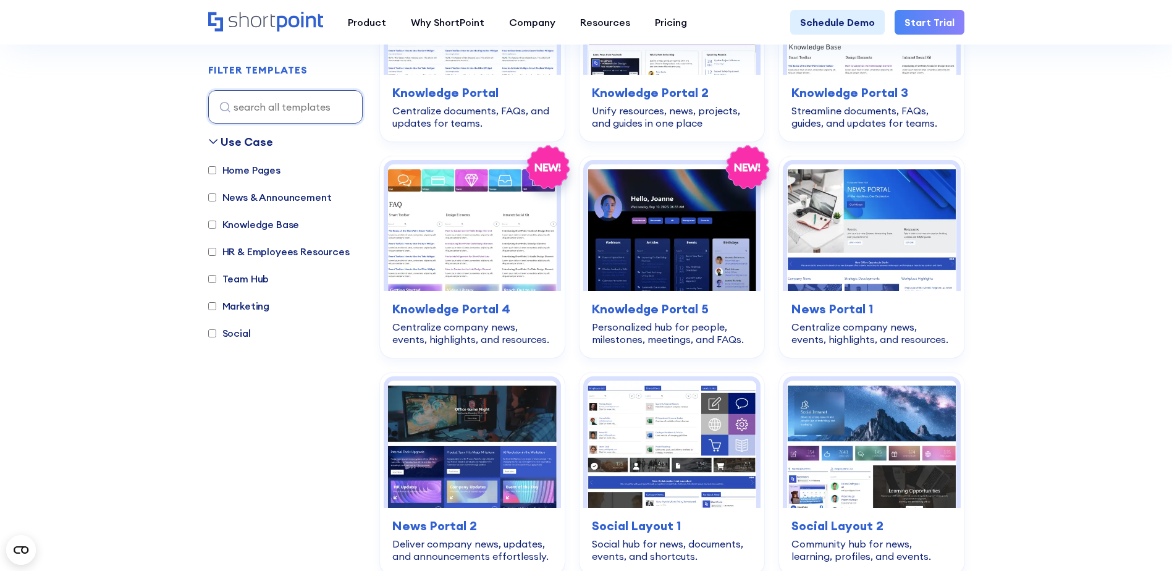
scroll to position [1360, 0]
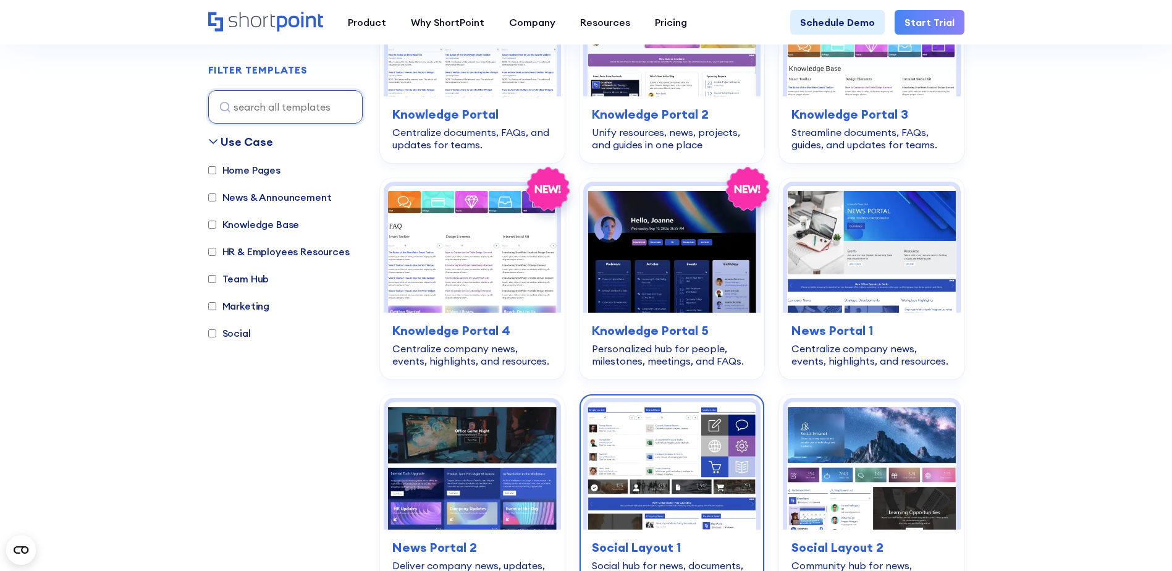
click at [671, 421] on img at bounding box center [672, 465] width 169 height 127
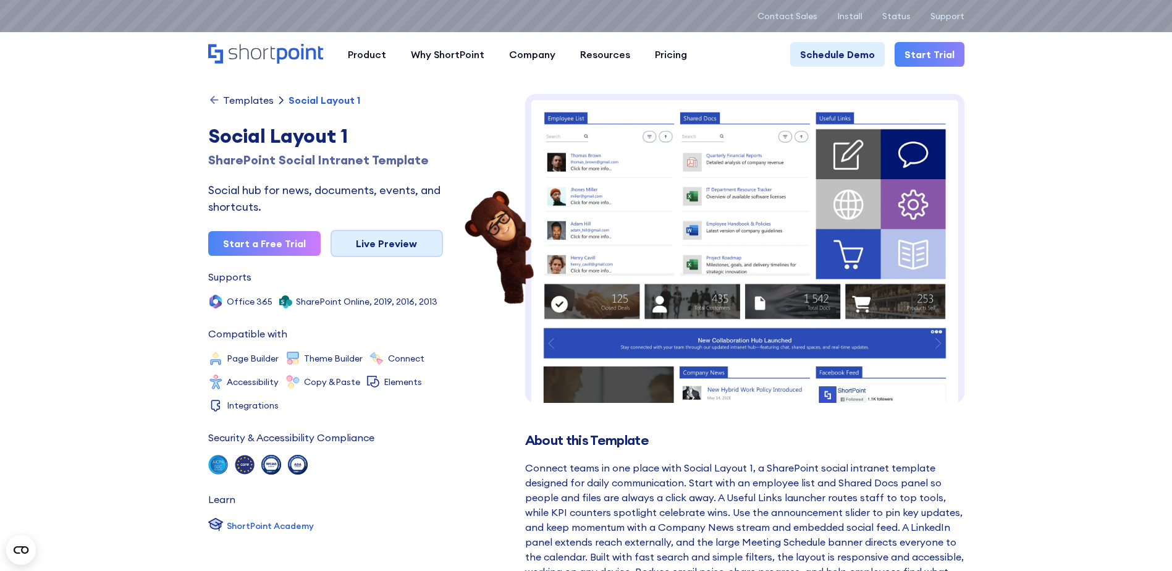
click at [410, 248] on link "Live Preview" at bounding box center [387, 243] width 112 height 27
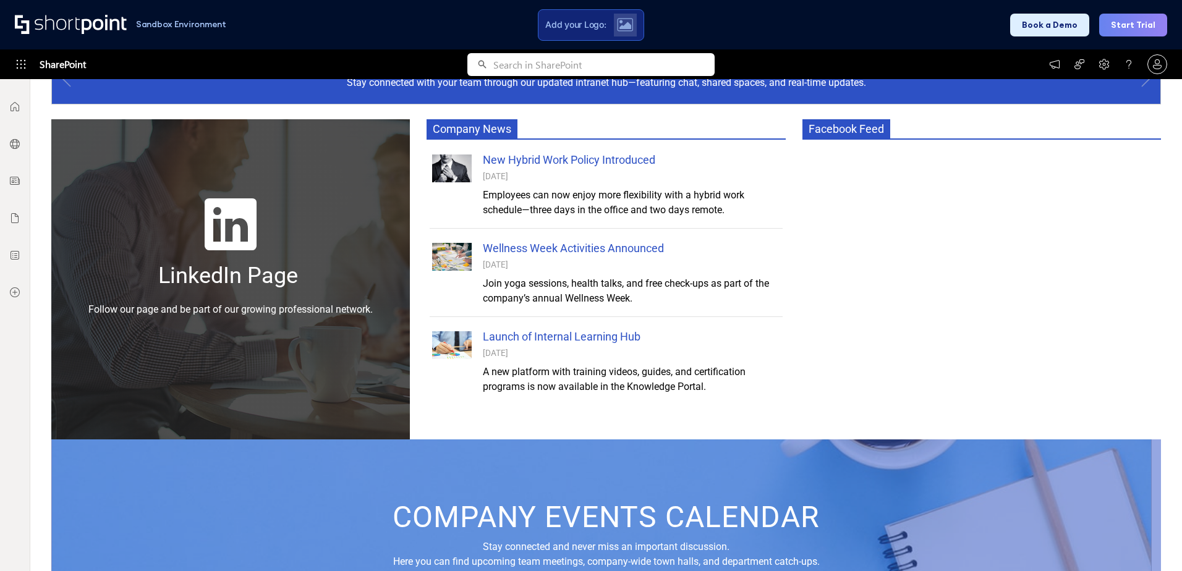
scroll to position [684, 0]
